Goal: Check status

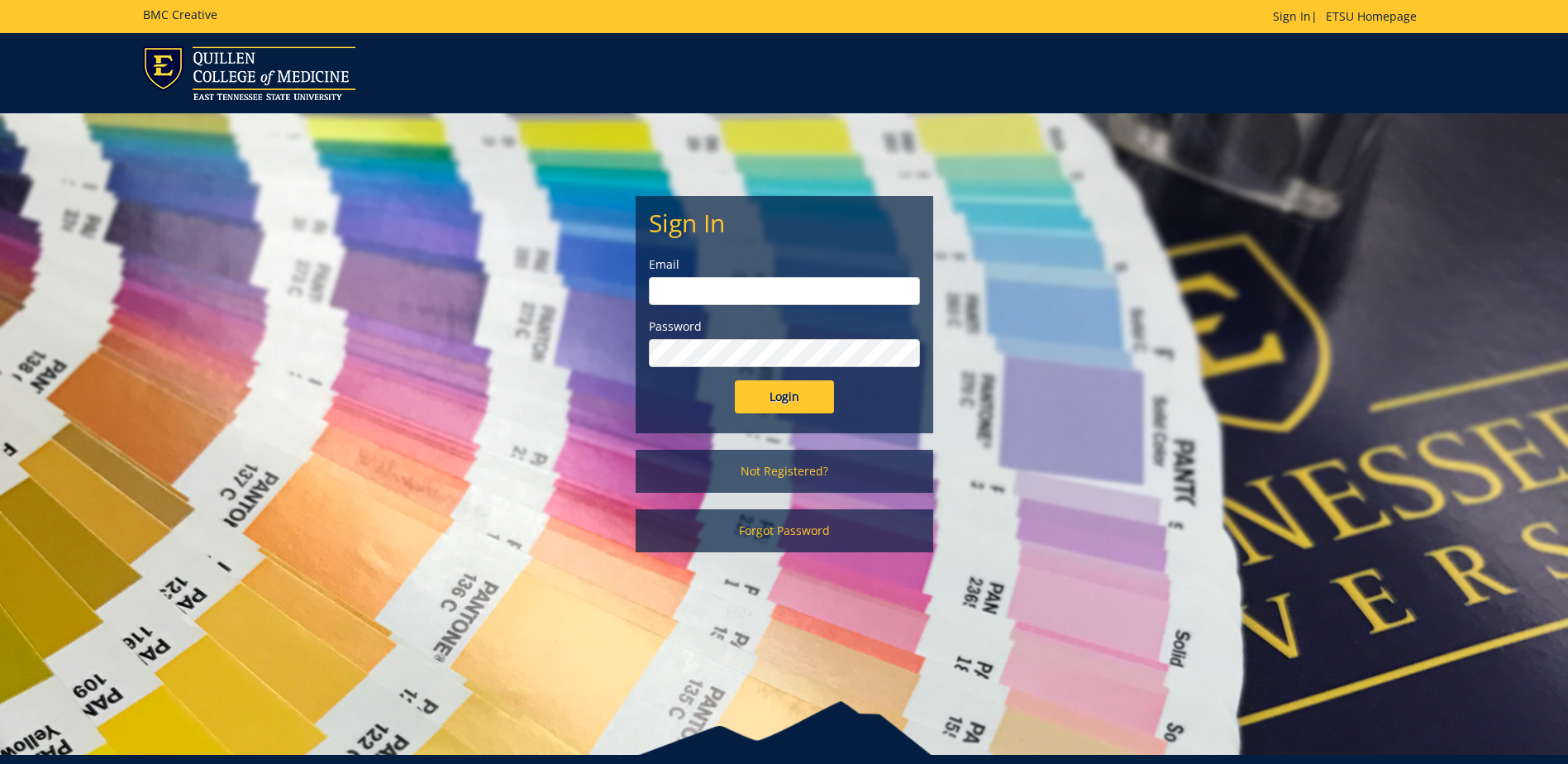
type input "ditcharo@etsu.edu"
click at [760, 394] on input "Login" at bounding box center [784, 396] width 99 height 33
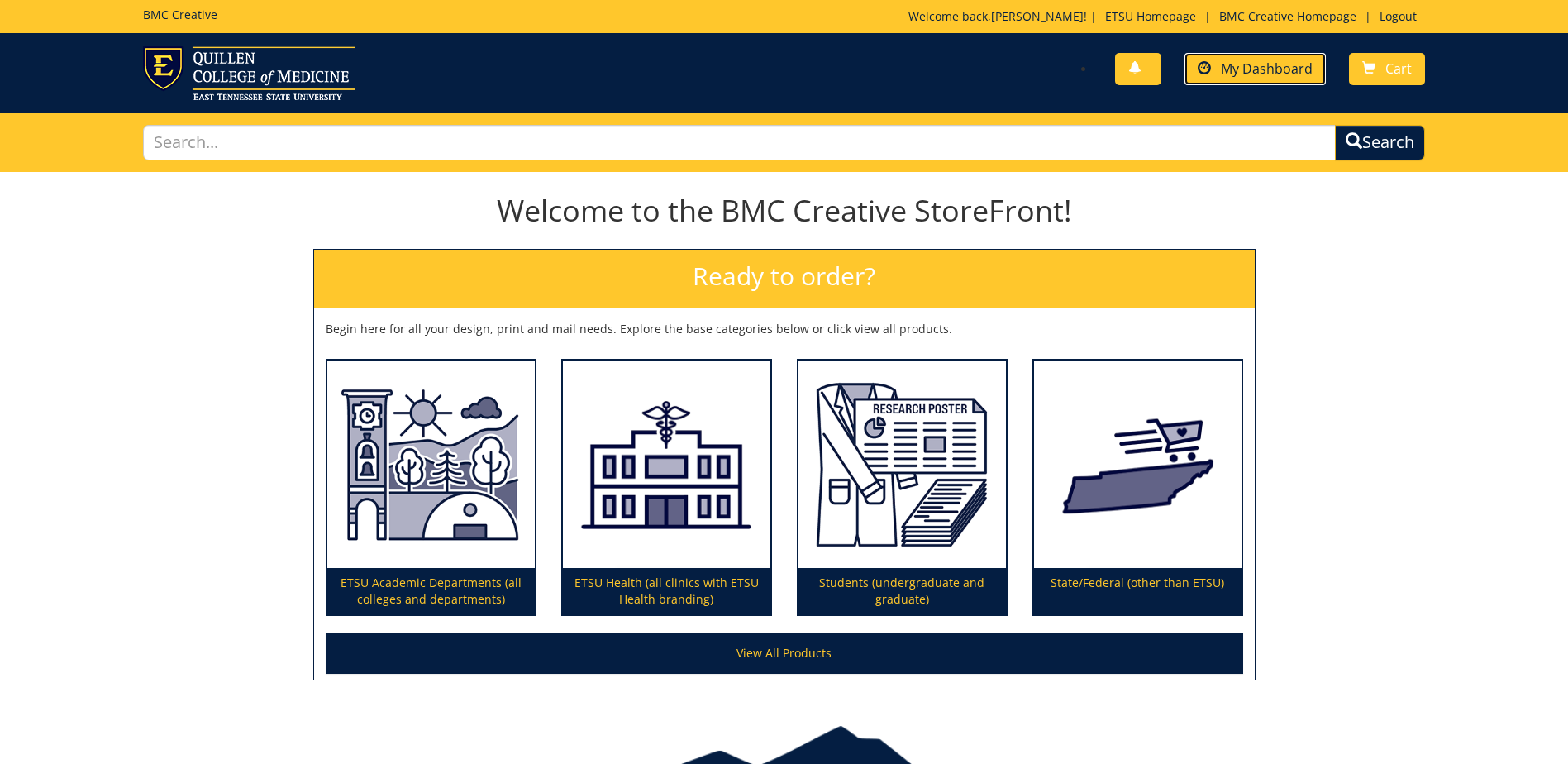
click at [1271, 74] on span "My Dashboard" at bounding box center [1267, 68] width 92 height 18
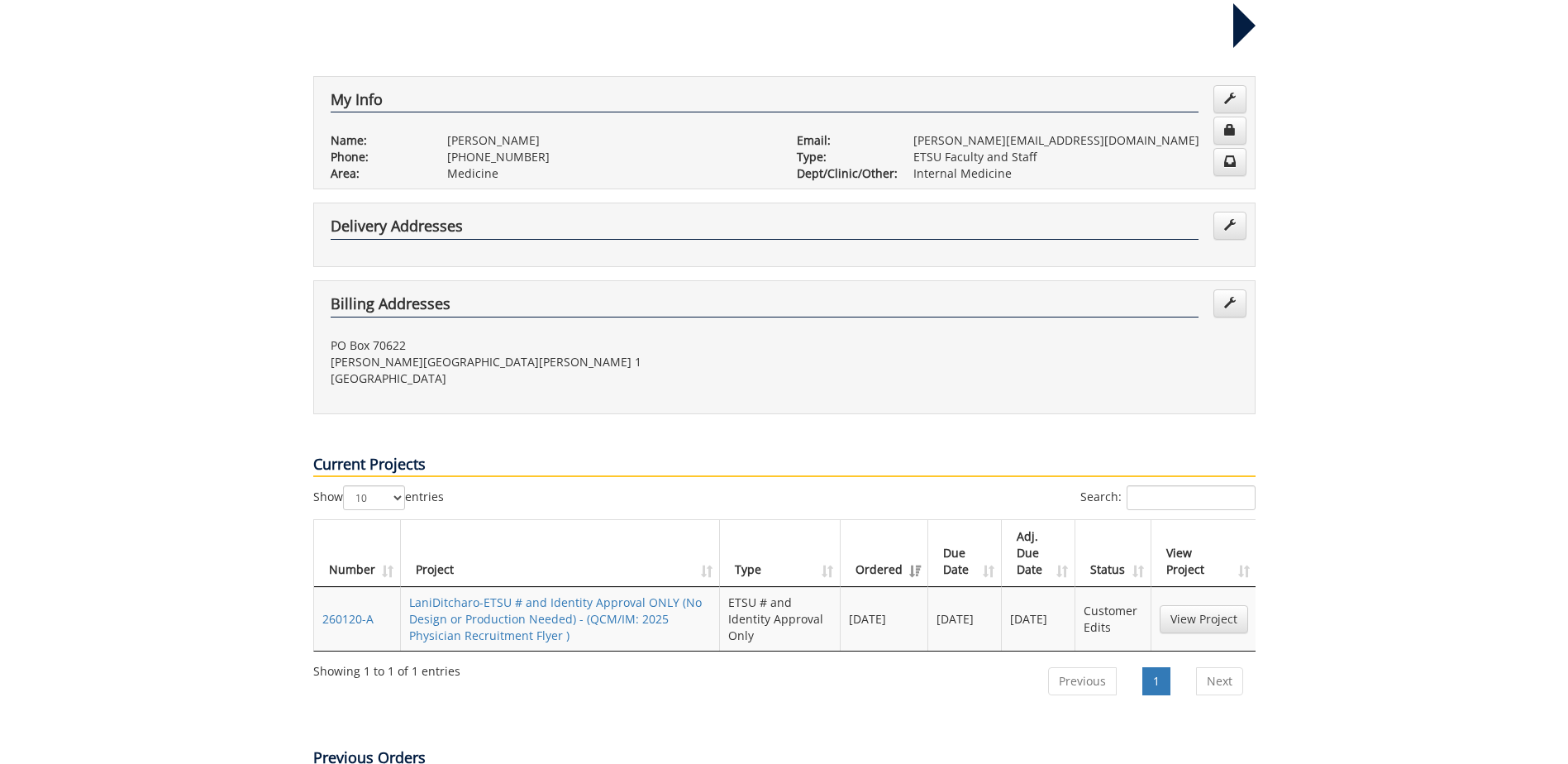
scroll to position [331, 0]
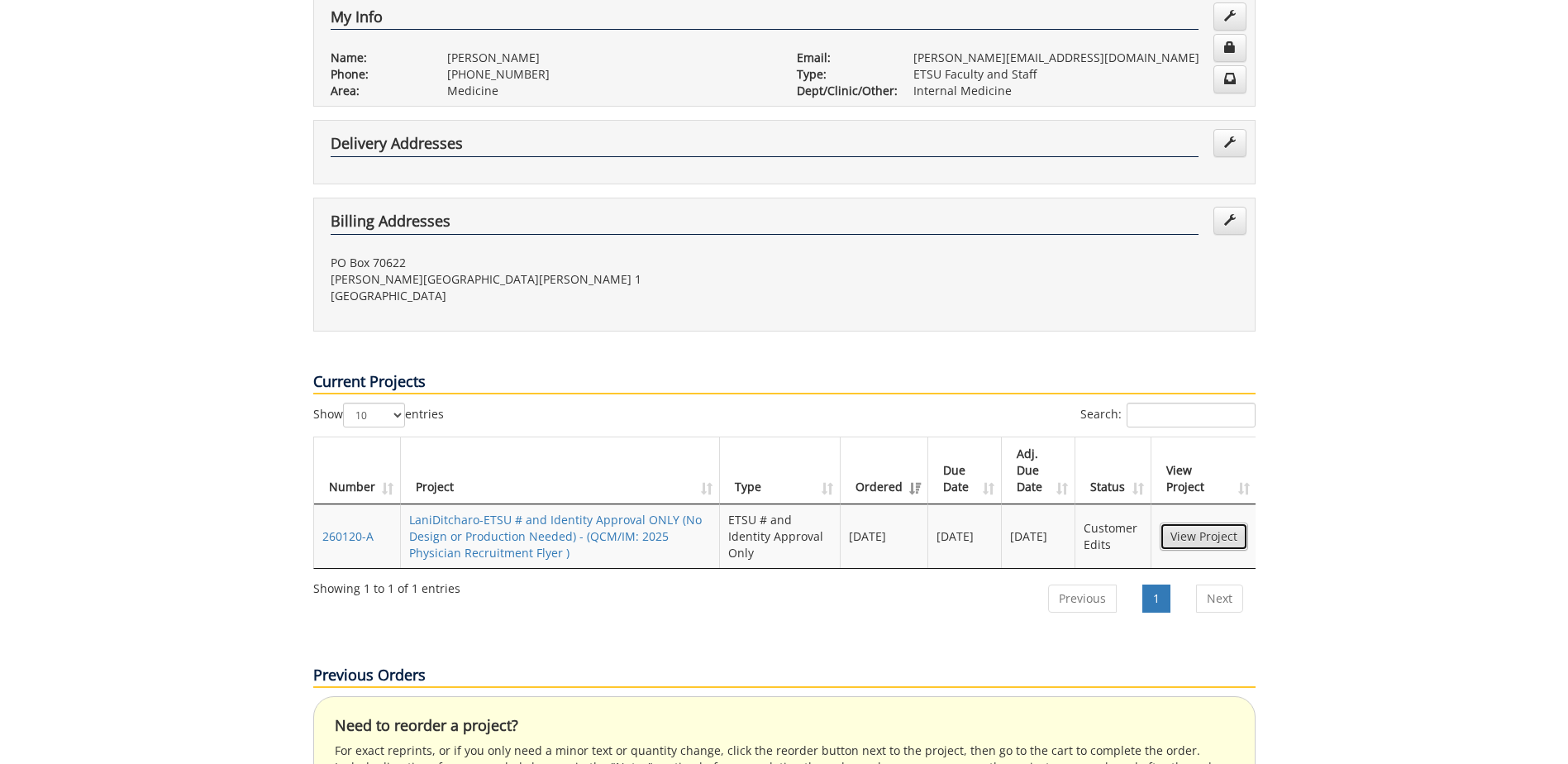
click at [1201, 522] on link "View Project" at bounding box center [1204, 536] width 88 height 28
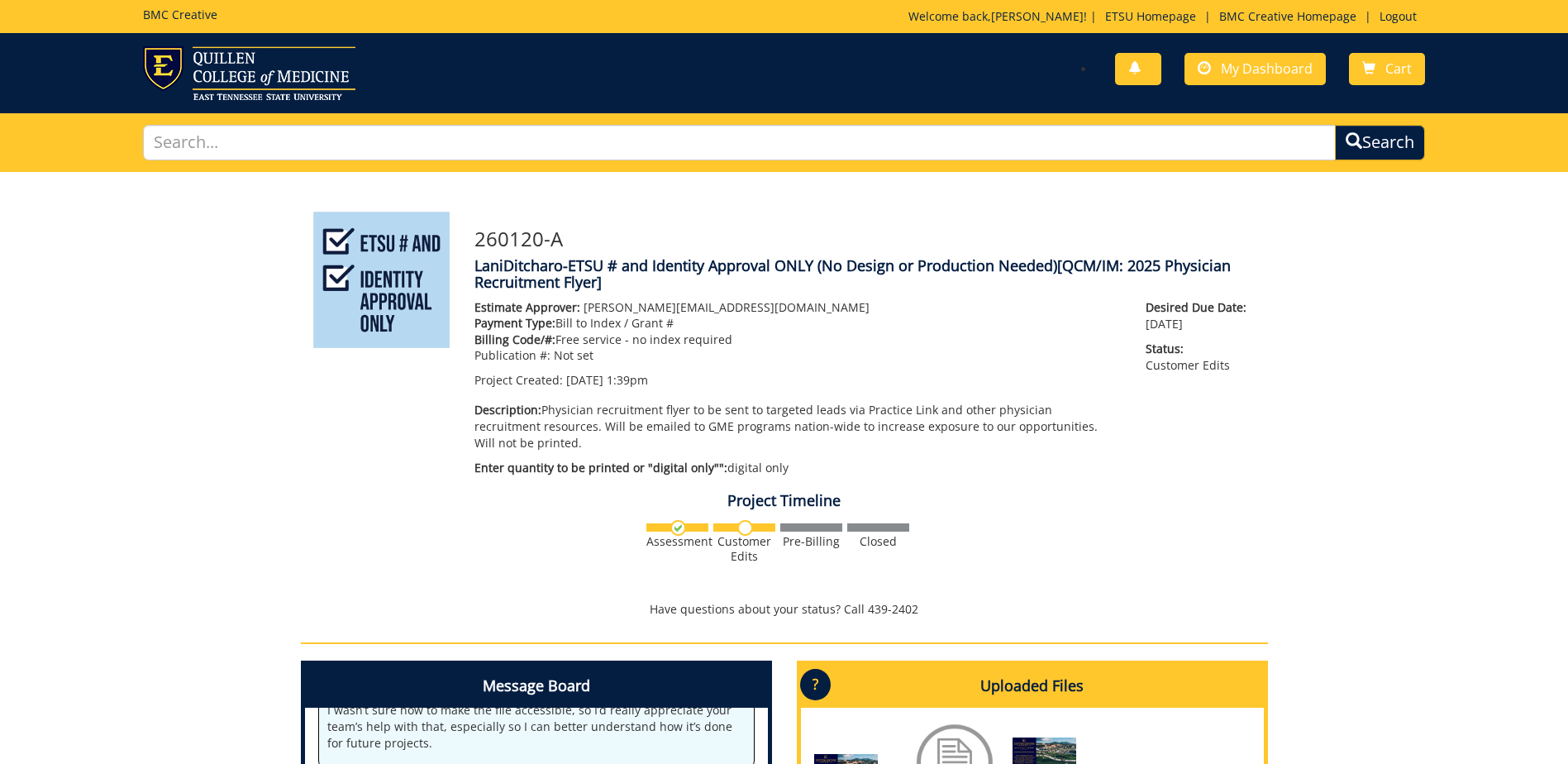
scroll to position [331, 0]
